Goal: Book appointment/travel/reservation

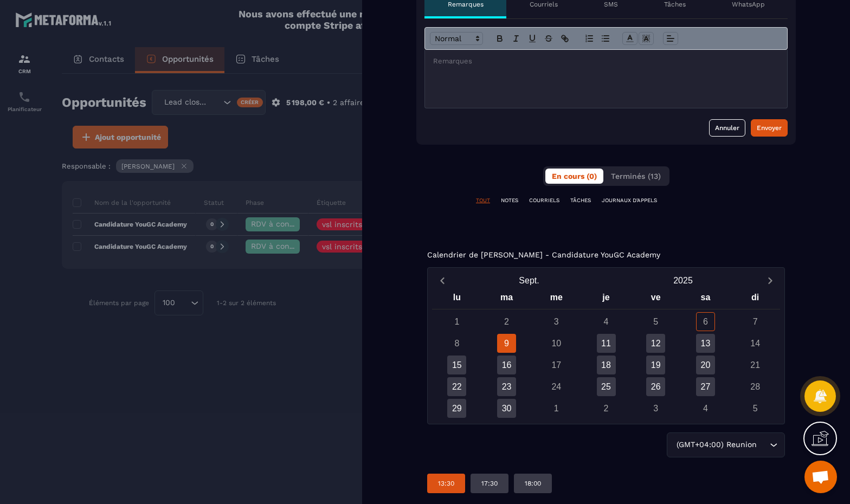
click at [452, 481] on p "13:30" at bounding box center [446, 483] width 16 height 9
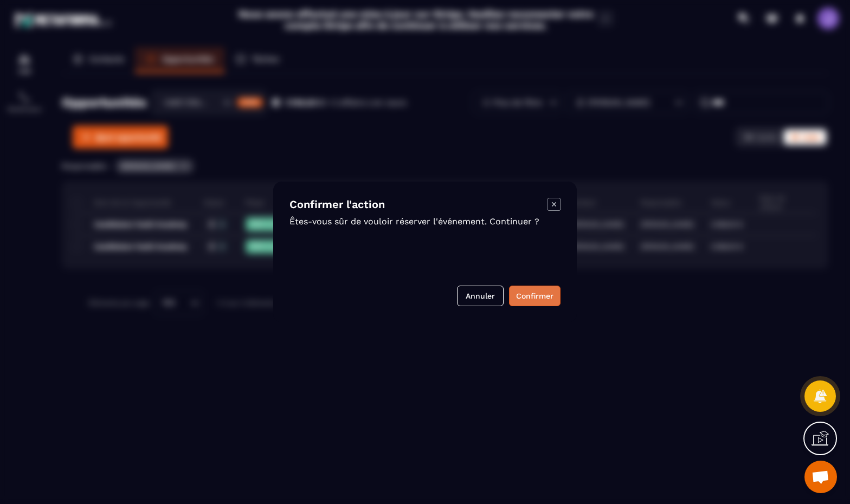
click at [545, 299] on button "Confirmer" at bounding box center [534, 296] width 51 height 21
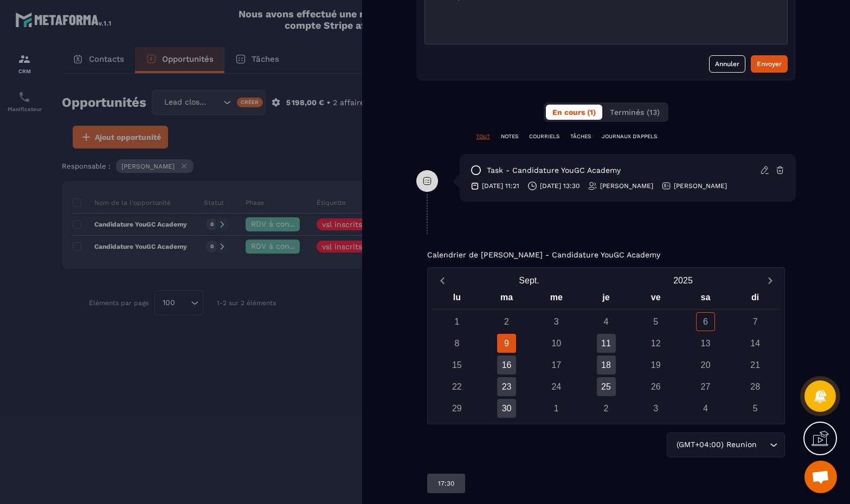
click at [502, 347] on div "9" at bounding box center [506, 343] width 19 height 19
click at [714, 440] on div "(GMT+04:00) Reunion" at bounding box center [719, 445] width 95 height 12
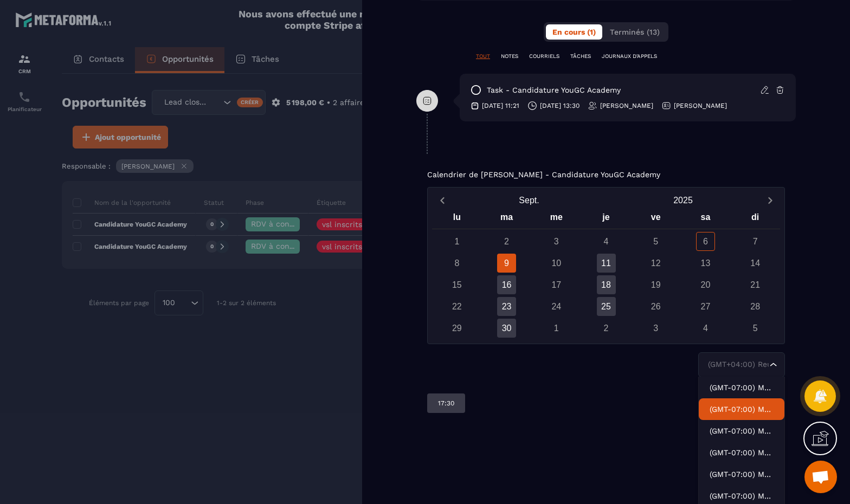
scroll to position [675, 0]
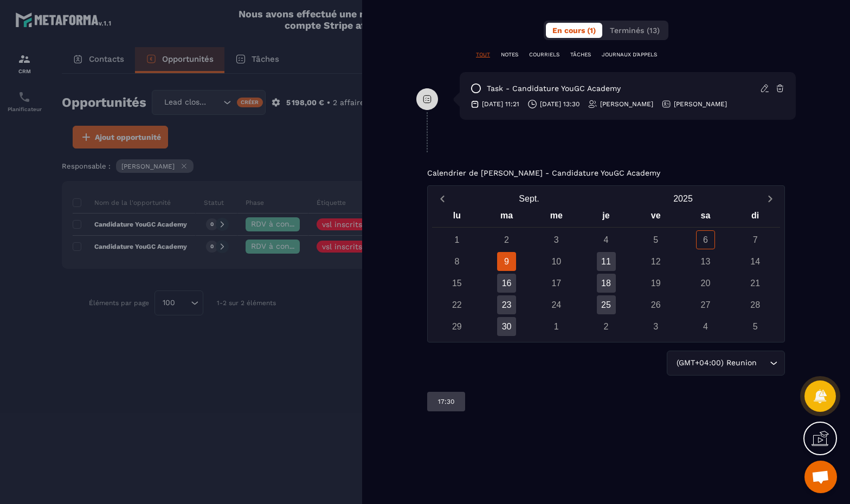
click at [504, 260] on div "9" at bounding box center [506, 261] width 19 height 19
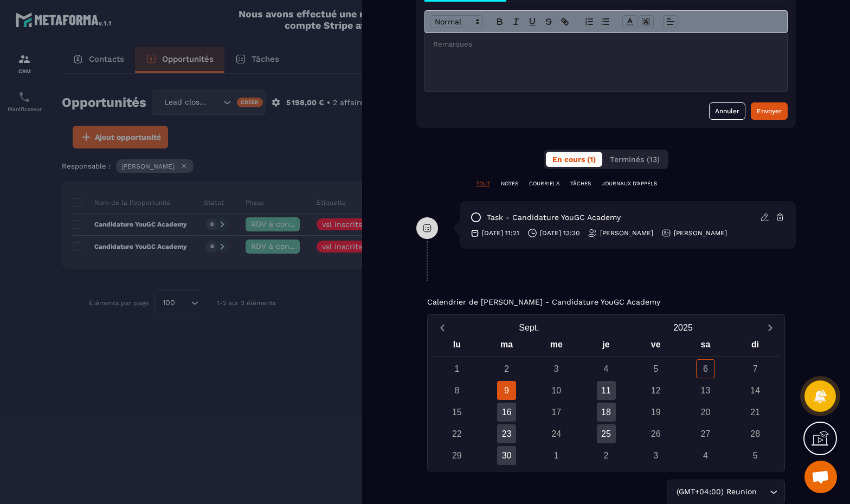
scroll to position [549, 0]
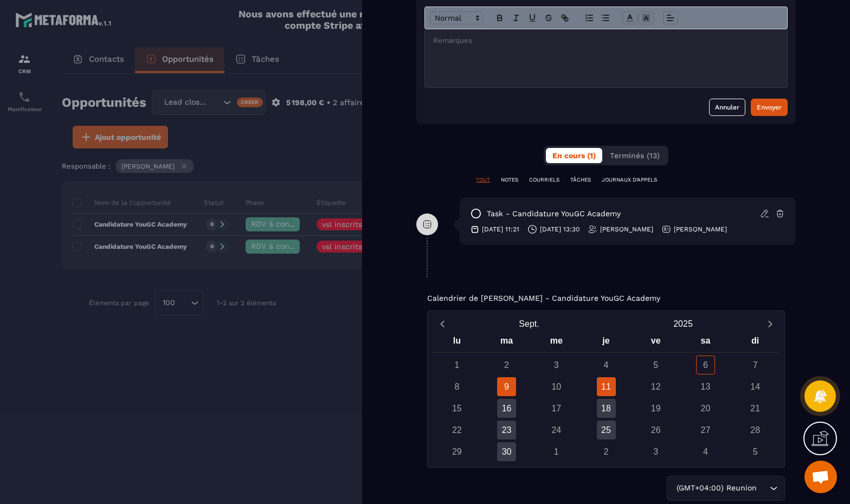
click at [609, 385] on div "11" at bounding box center [606, 386] width 19 height 19
click at [507, 402] on div "16" at bounding box center [506, 408] width 19 height 19
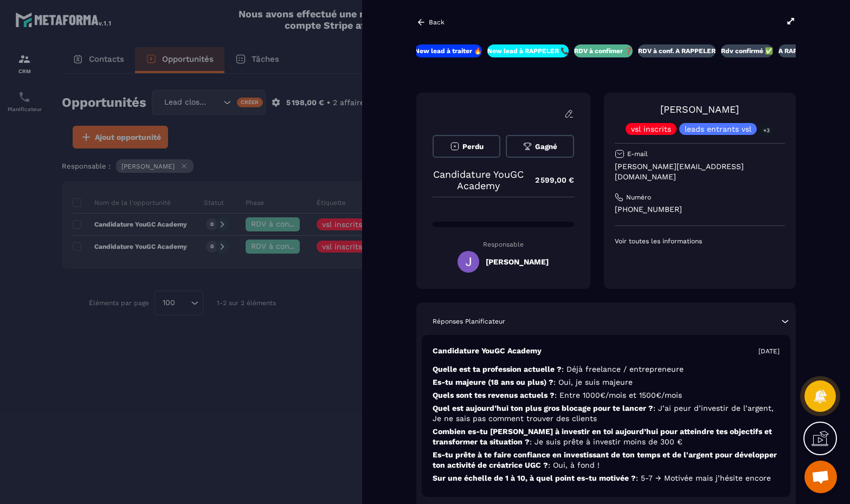
scroll to position [0, 0]
click at [427, 20] on div "Back" at bounding box center [430, 22] width 28 height 10
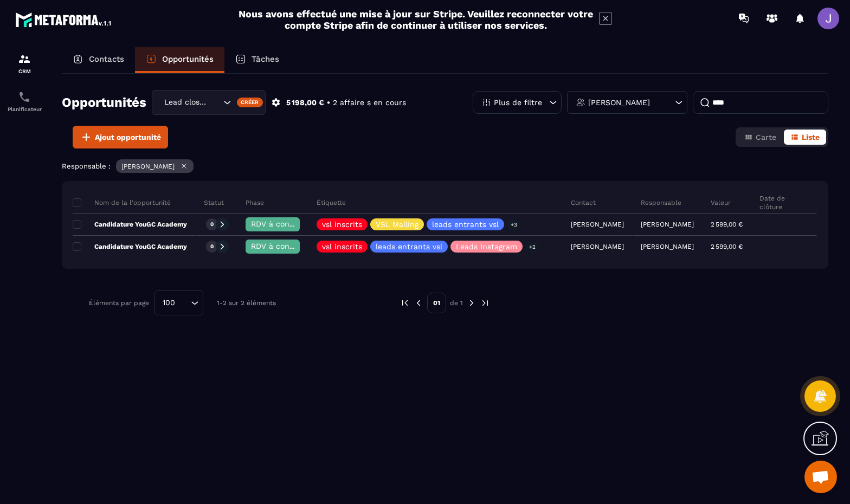
click at [736, 108] on input "****" at bounding box center [759, 102] width 135 height 23
type input "*****"
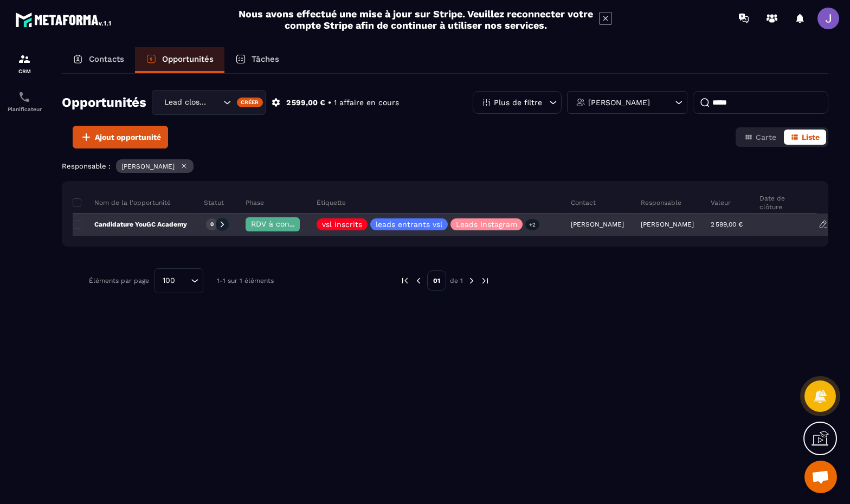
click at [581, 222] on div "[PERSON_NAME]" at bounding box center [597, 225] width 70 height 22
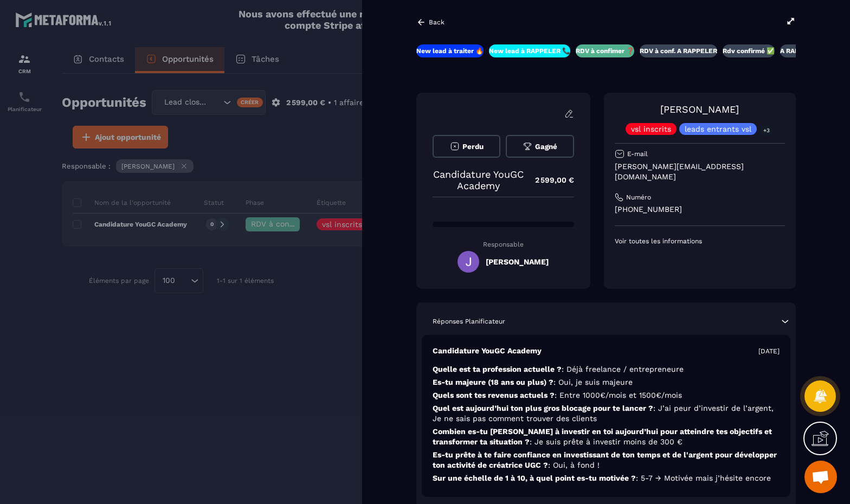
scroll to position [0, 2]
